Goal: Transaction & Acquisition: Purchase product/service

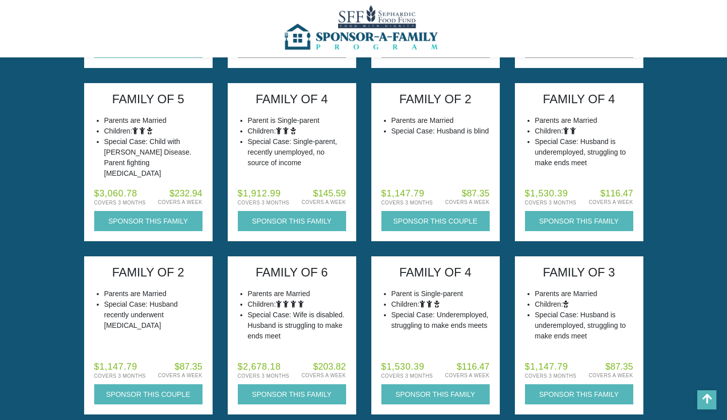
scroll to position [366, 0]
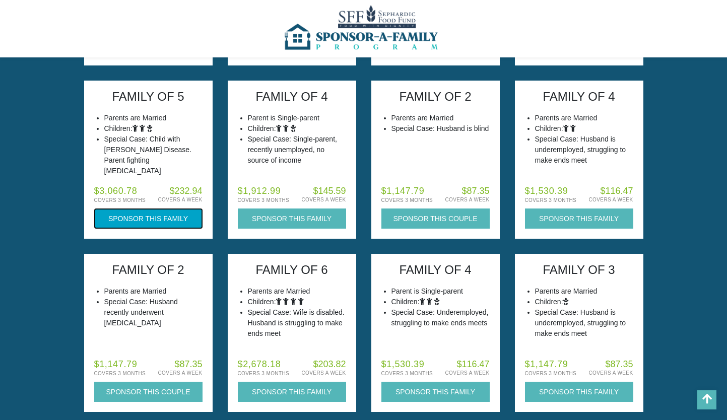
click at [152, 222] on button "Sponsor this Family" at bounding box center [148, 218] width 108 height 20
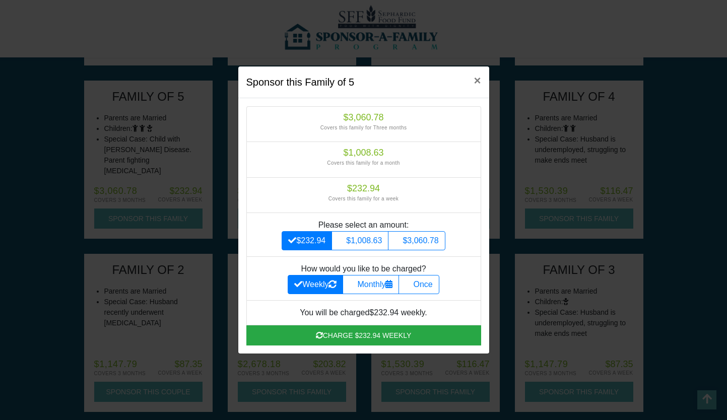
click at [364, 125] on small "Covers this family for Three months" at bounding box center [363, 128] width 87 height 6
click at [423, 237] on label "$3,060.78" at bounding box center [416, 240] width 57 height 19
click at [401, 237] on input "$3,060.78" at bounding box center [397, 238] width 7 height 7
radio input "true"
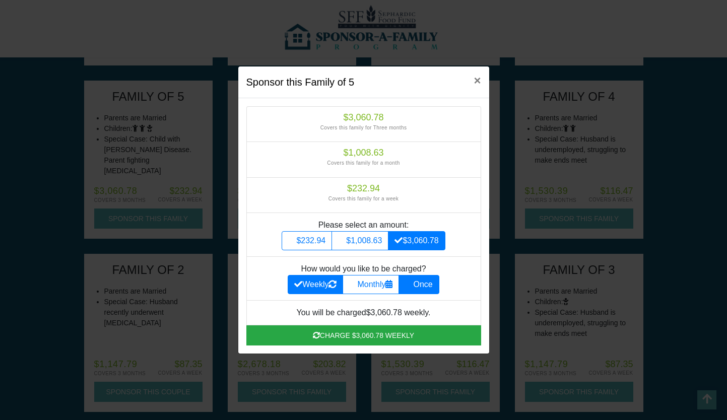
click at [426, 284] on label "Once" at bounding box center [418, 284] width 40 height 19
click at [411, 284] on input "Once" at bounding box center [408, 281] width 7 height 7
radio input "true"
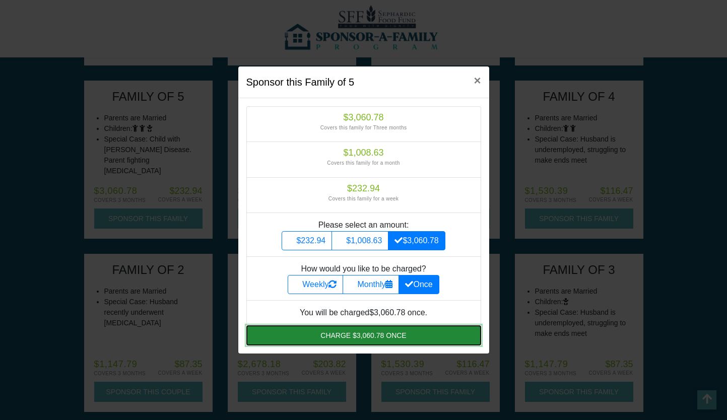
click at [387, 338] on button "Charge $3,060.78 once" at bounding box center [363, 335] width 235 height 20
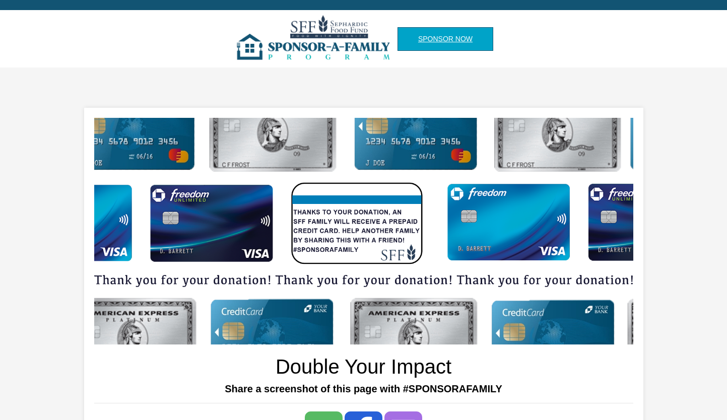
click at [409, 42] on link "Sponsor Now" at bounding box center [445, 39] width 96 height 24
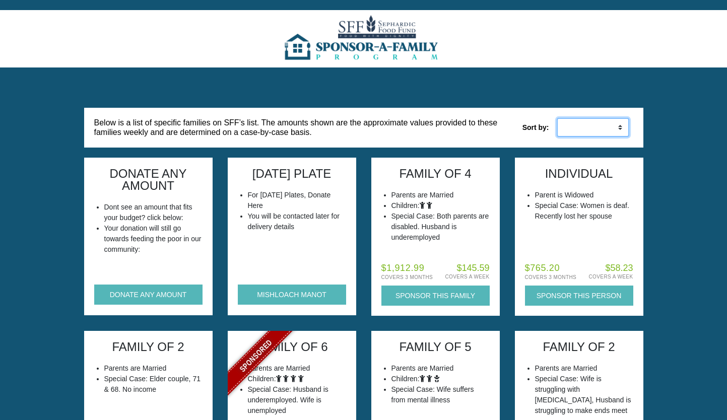
click at [611, 130] on select "Low to High High to Low" at bounding box center [592, 127] width 73 height 19
click at [556, 118] on select "Low to High High to Low" at bounding box center [592, 127] width 73 height 19
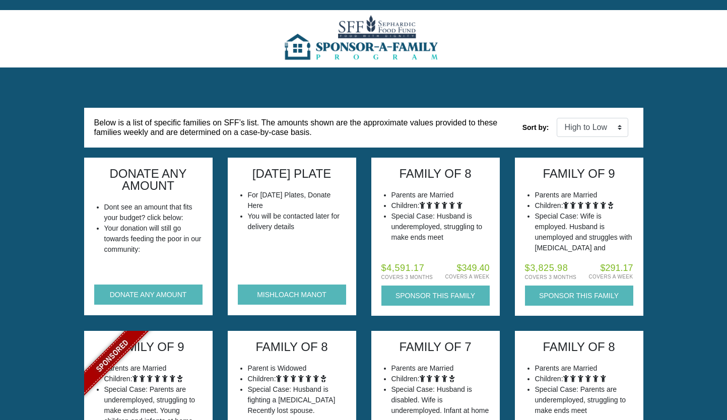
click at [588, 139] on div "Below is a list of specific families on SFF’s list. The amounts shown are the a…" at bounding box center [363, 127] width 559 height 39
click at [587, 131] on select "Low to High High to Low" at bounding box center [592, 127] width 73 height 19
select select "weekly_asc"
click at [556, 118] on select "Low to High High to Low" at bounding box center [592, 127] width 73 height 19
